Goal: Information Seeking & Learning: Learn about a topic

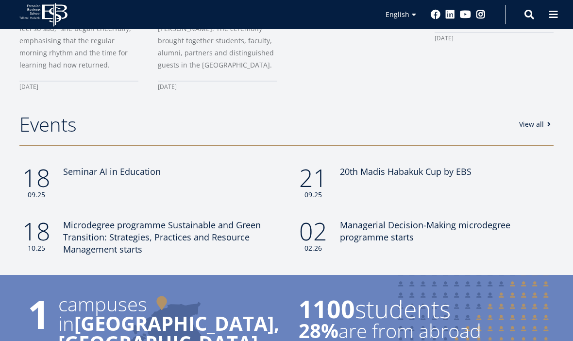
scroll to position [766, 0]
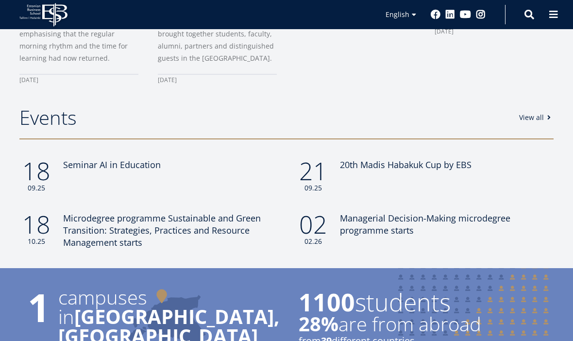
click at [405, 44] on link "Russian" at bounding box center [396, 43] width 49 height 14
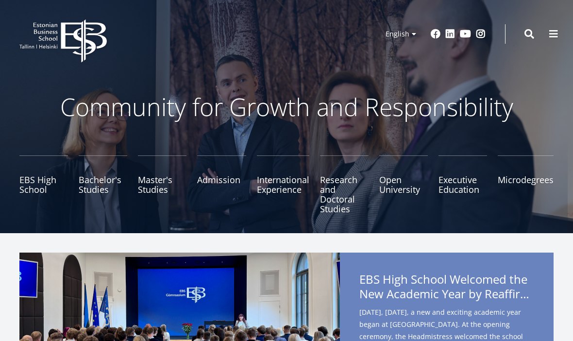
click at [404, 62] on link "Russian" at bounding box center [396, 62] width 49 height 14
click at [404, 64] on link "Russian" at bounding box center [396, 62] width 49 height 14
click at [405, 67] on link "Russian" at bounding box center [396, 62] width 49 height 14
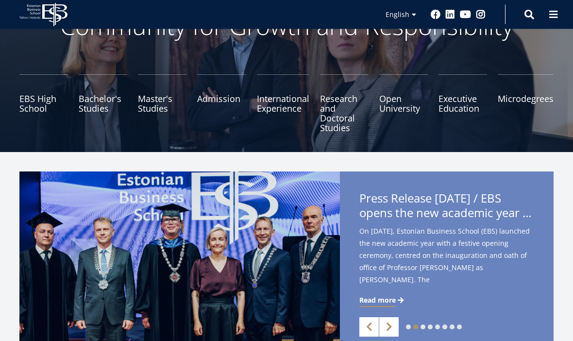
scroll to position [81, 0]
click at [38, 106] on link "EBS High School" at bounding box center [43, 103] width 49 height 58
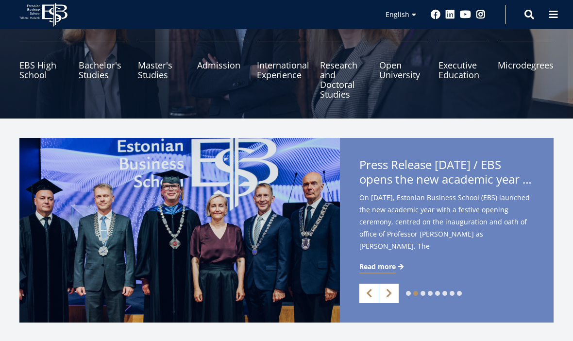
click at [150, 72] on link "Master's Studies" at bounding box center [162, 70] width 49 height 58
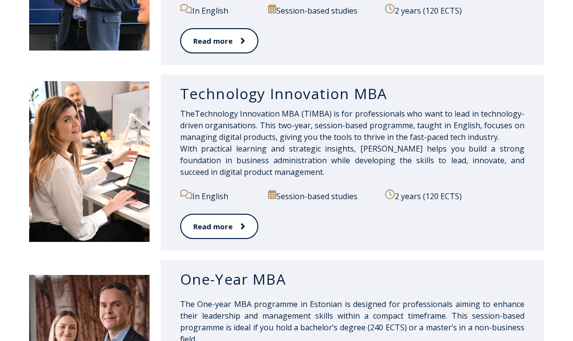
scroll to position [643, 0]
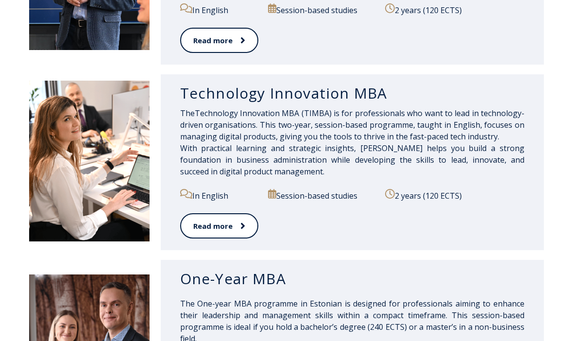
click at [240, 220] on link "Read more" at bounding box center [219, 226] width 78 height 26
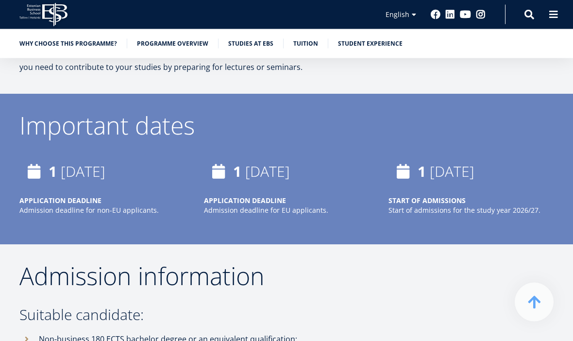
scroll to position [1810, 0]
